Goal: Task Accomplishment & Management: Use online tool/utility

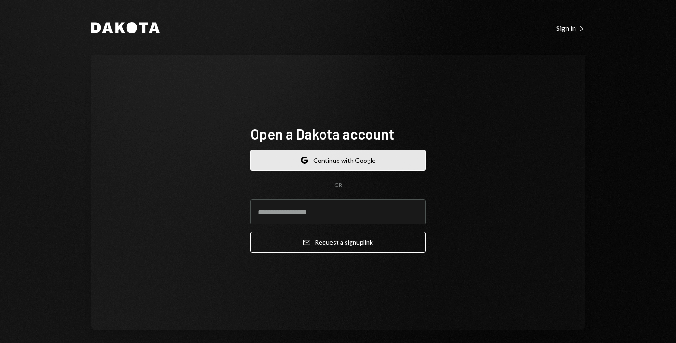
click at [355, 164] on button "Google Continue with Google" at bounding box center [337, 160] width 175 height 21
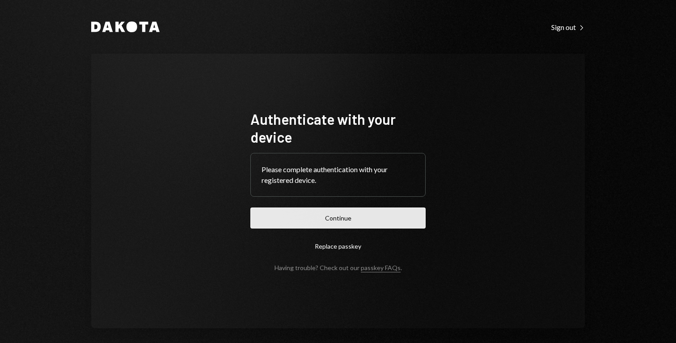
click at [359, 214] on button "Continue" at bounding box center [337, 217] width 175 height 21
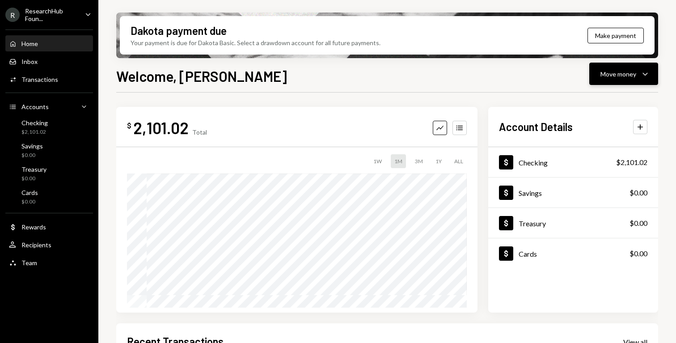
click at [635, 72] on div "Move money" at bounding box center [618, 73] width 36 height 9
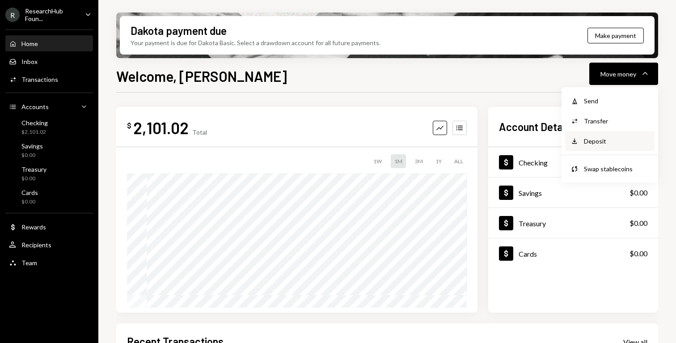
click at [601, 144] on div "Deposit" at bounding box center [616, 140] width 65 height 9
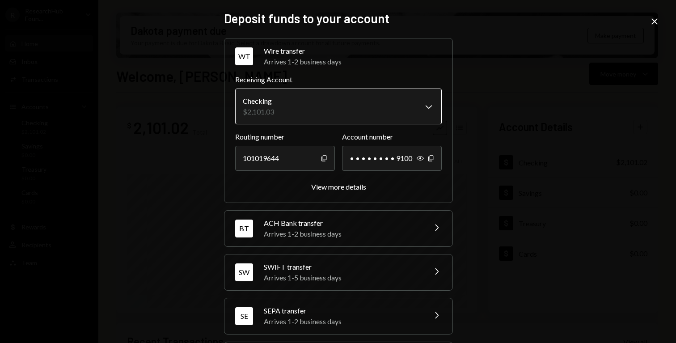
scroll to position [50, 0]
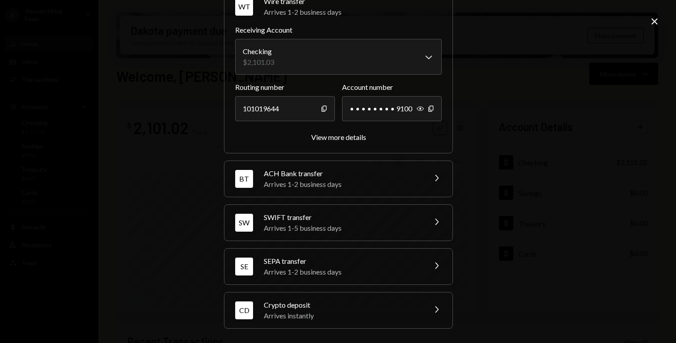
click at [314, 314] on div "Arrives instantly" at bounding box center [342, 315] width 156 height 11
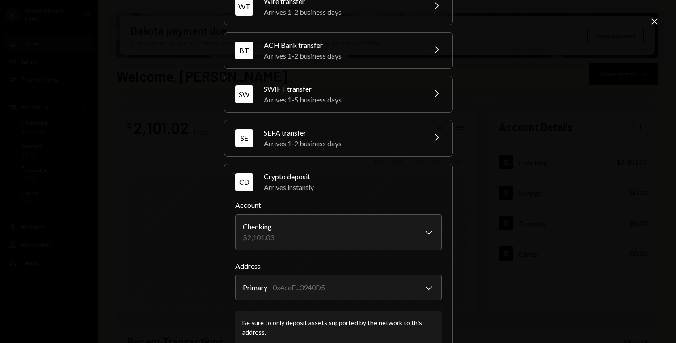
scroll to position [106, 0]
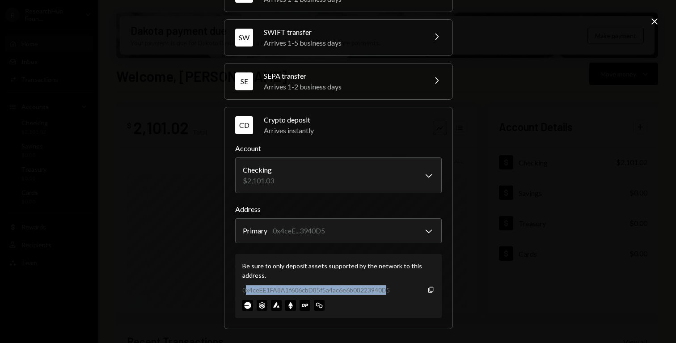
drag, startPoint x: 385, startPoint y: 286, endPoint x: 244, endPoint y: 285, distance: 140.8
click at [244, 285] on div "0x4ceEE1FA8A1f606cbD85f5a4ac6e6b08223940D5" at bounding box center [316, 289] width 148 height 9
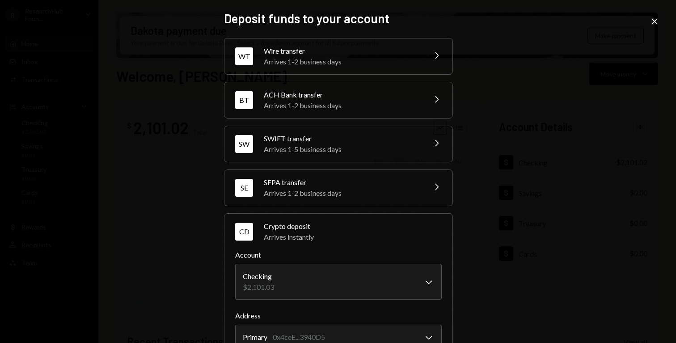
click at [656, 23] on icon at bounding box center [654, 21] width 6 height 6
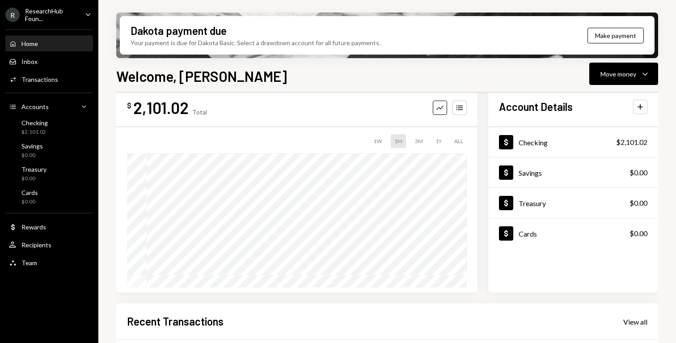
scroll to position [22, 0]
